Goal: Task Accomplishment & Management: Manage account settings

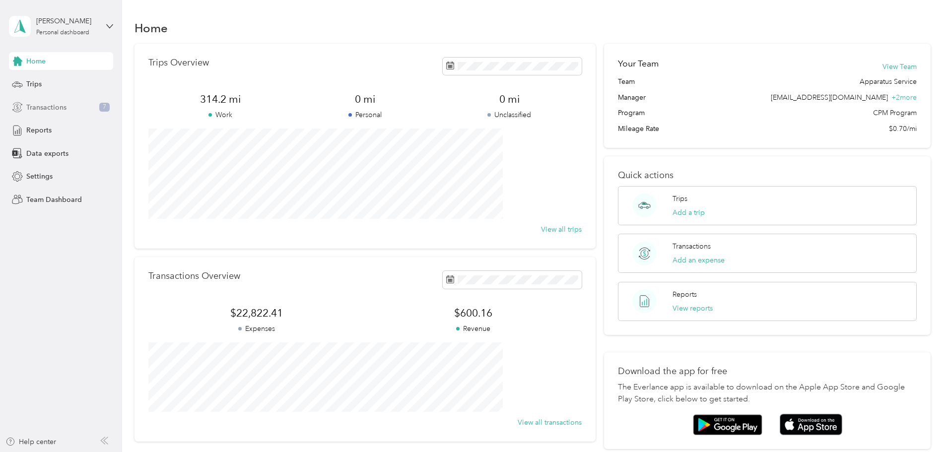
click at [67, 111] on div "Transactions 7" at bounding box center [61, 107] width 104 height 18
